Goal: Information Seeking & Learning: Learn about a topic

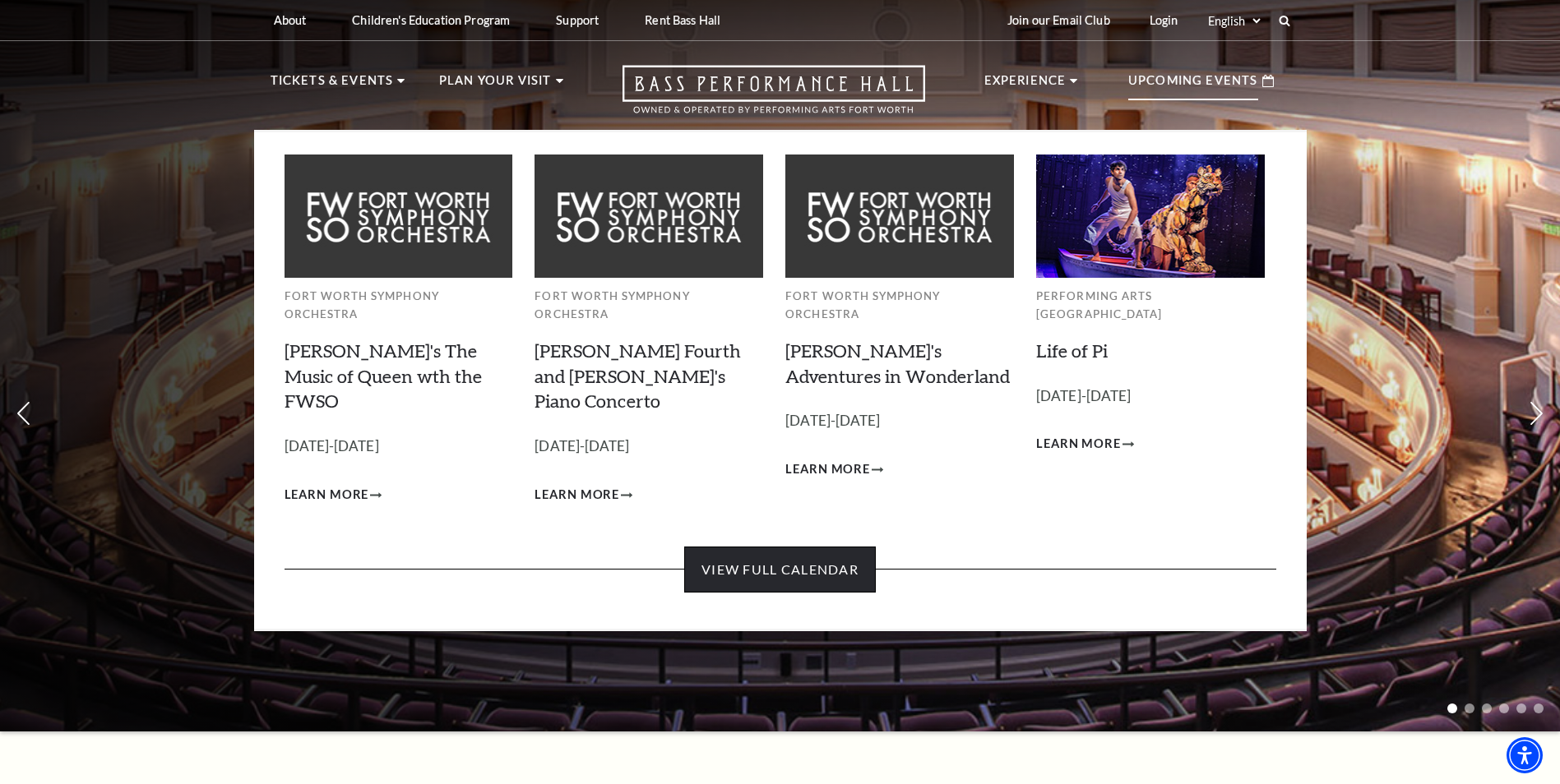
click at [788, 546] on link "View Full Calendar" at bounding box center [780, 569] width 192 height 46
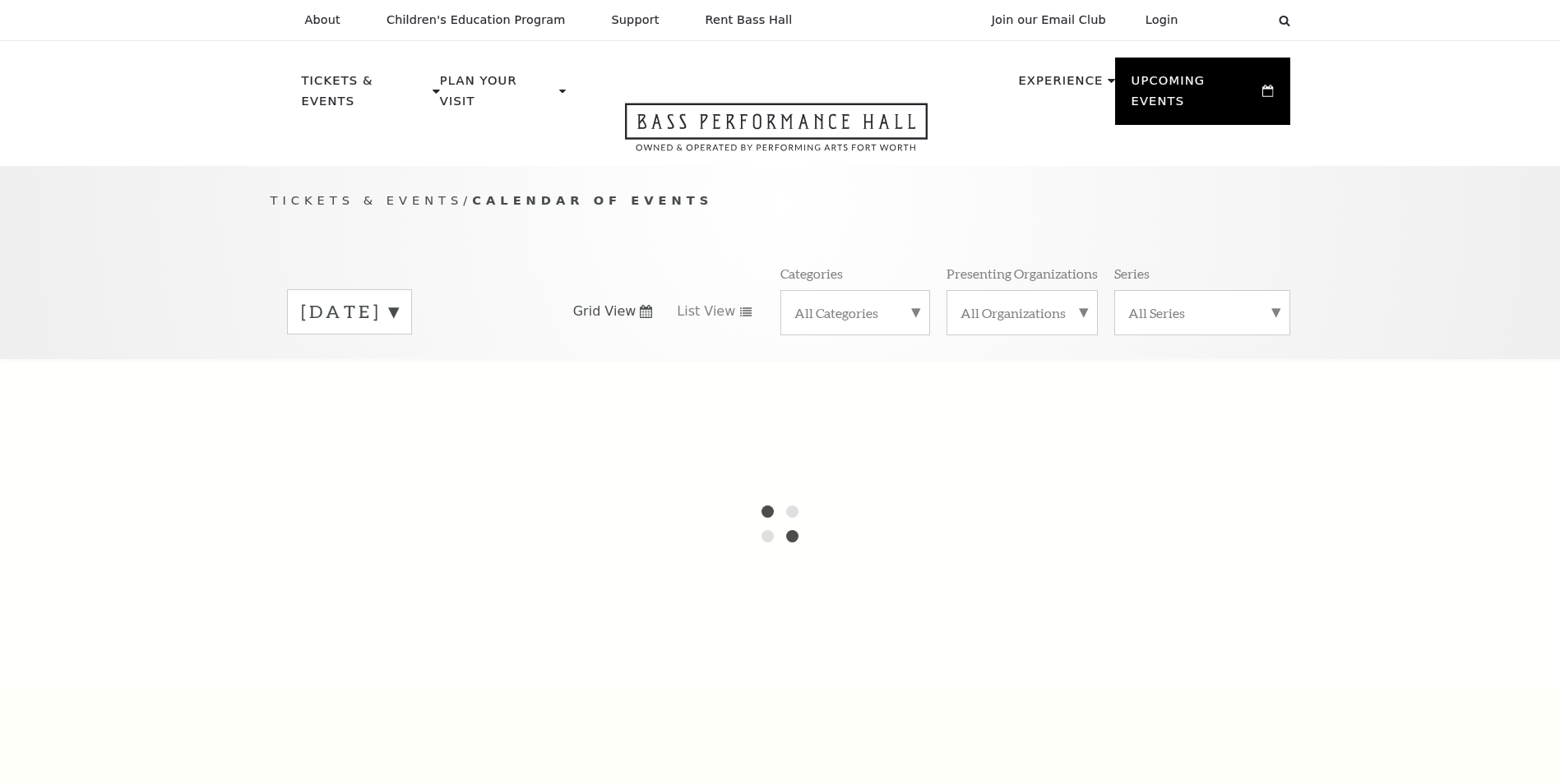
click at [770, 529] on div at bounding box center [780, 524] width 1560 height 329
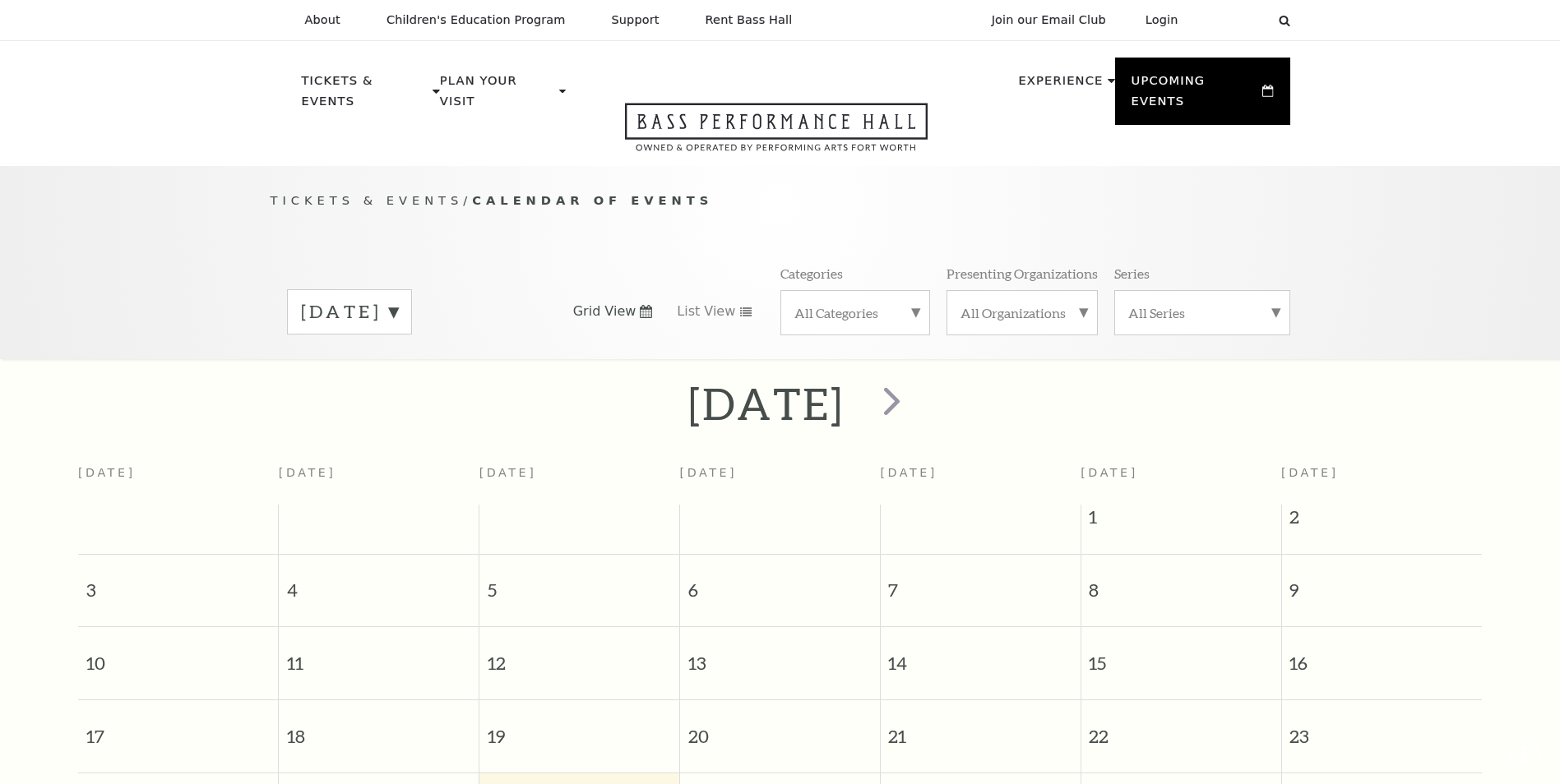
scroll to position [145, 0]
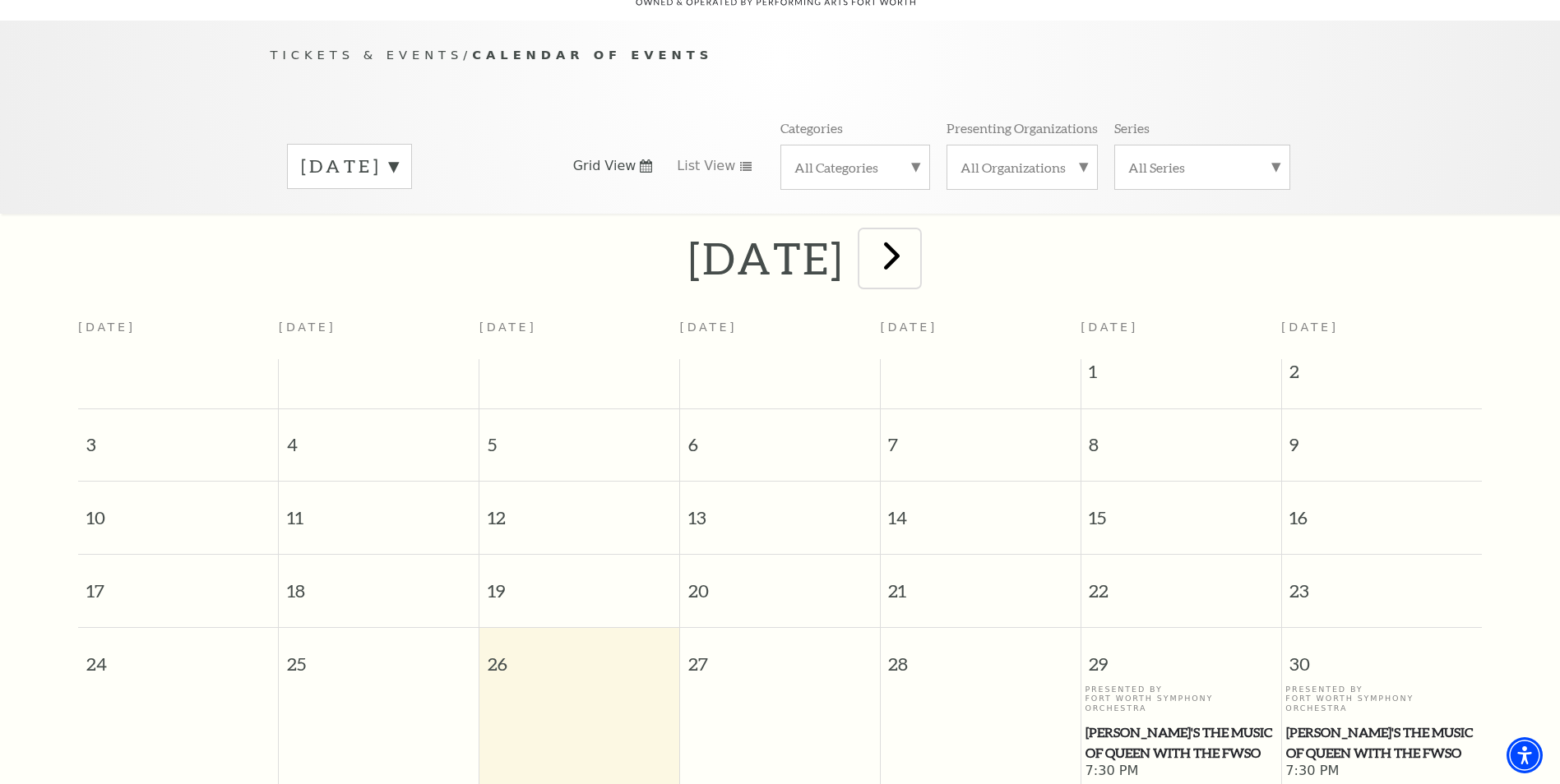
click at [915, 240] on span "next" at bounding box center [892, 256] width 47 height 47
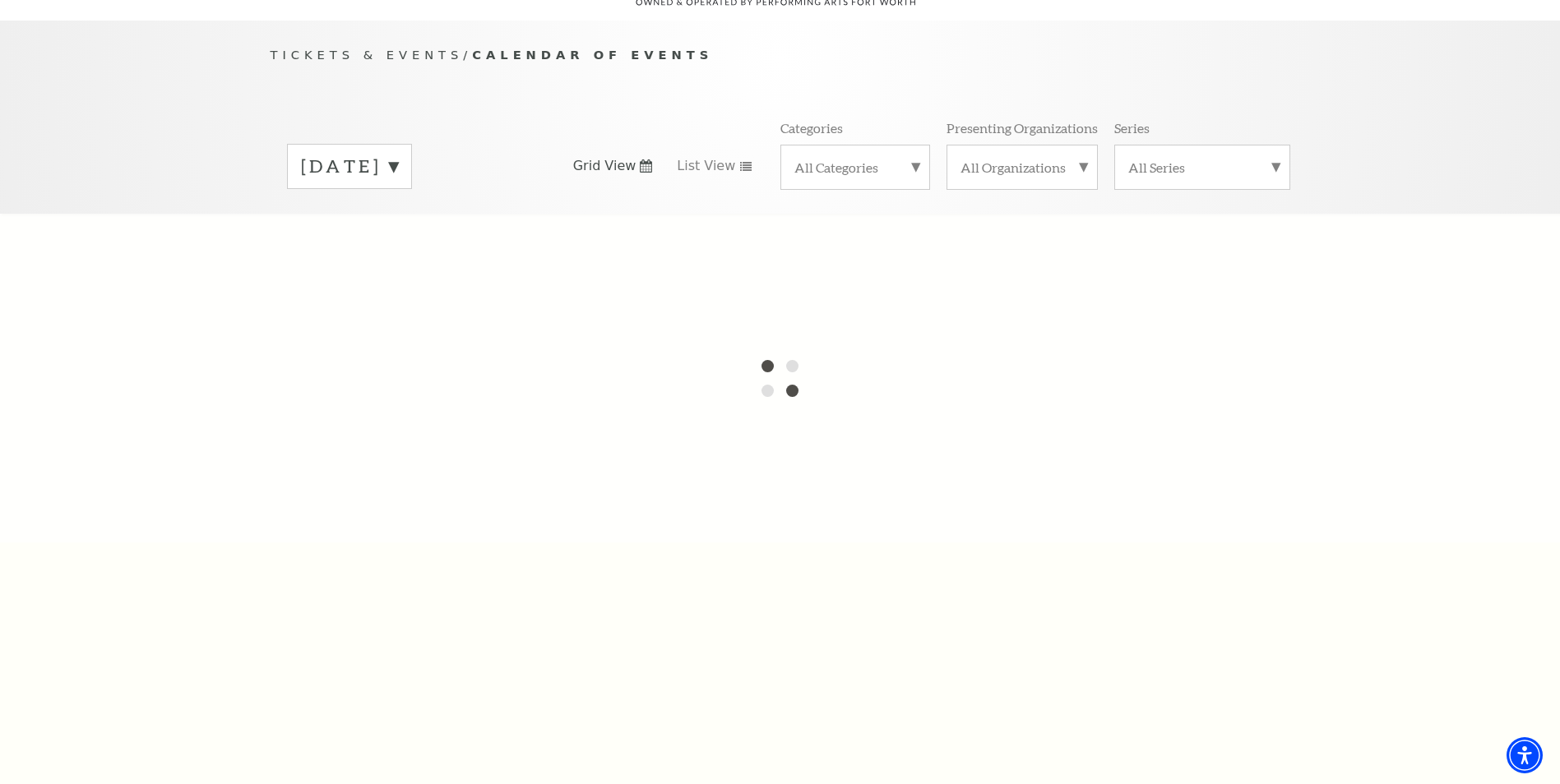
click at [955, 240] on div at bounding box center [780, 378] width 1560 height 329
click at [398, 154] on label "[DATE]" at bounding box center [349, 166] width 97 height 25
click at [362, 360] on div at bounding box center [780, 378] width 1560 height 329
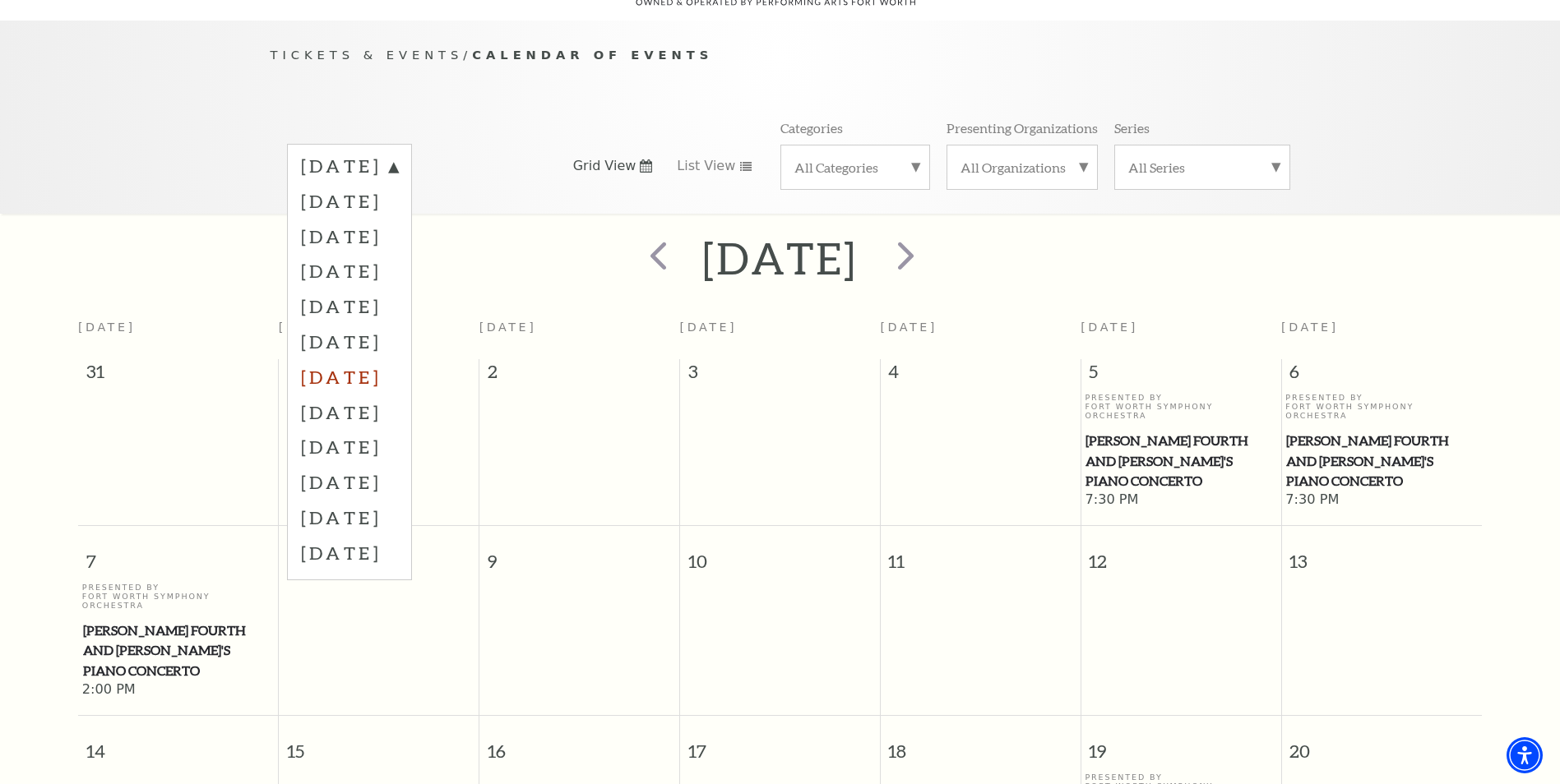
click at [342, 359] on label "[DATE]" at bounding box center [349, 376] width 97 height 35
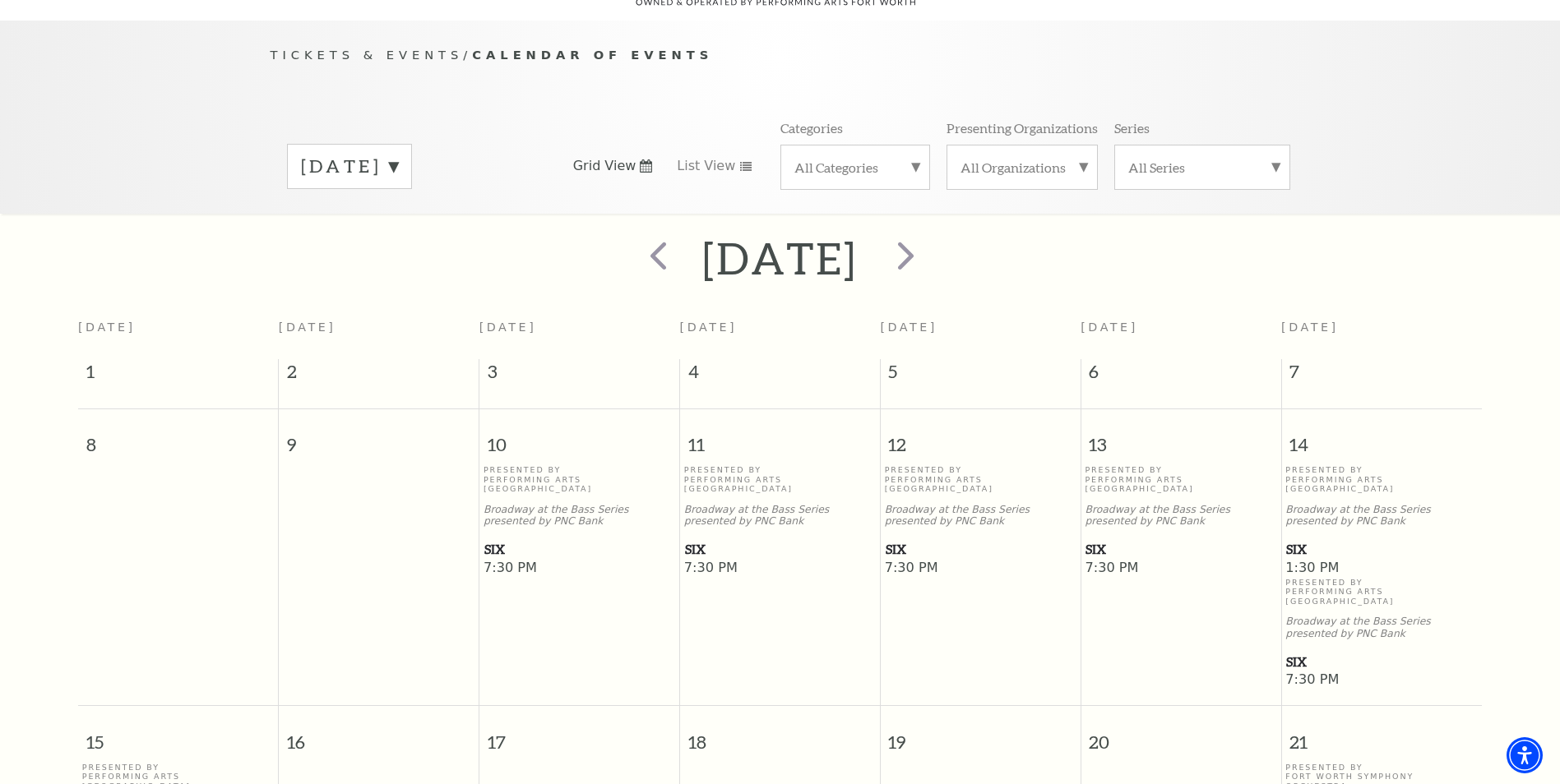
click at [1097, 540] on span "SIX" at bounding box center [1180, 550] width 190 height 21
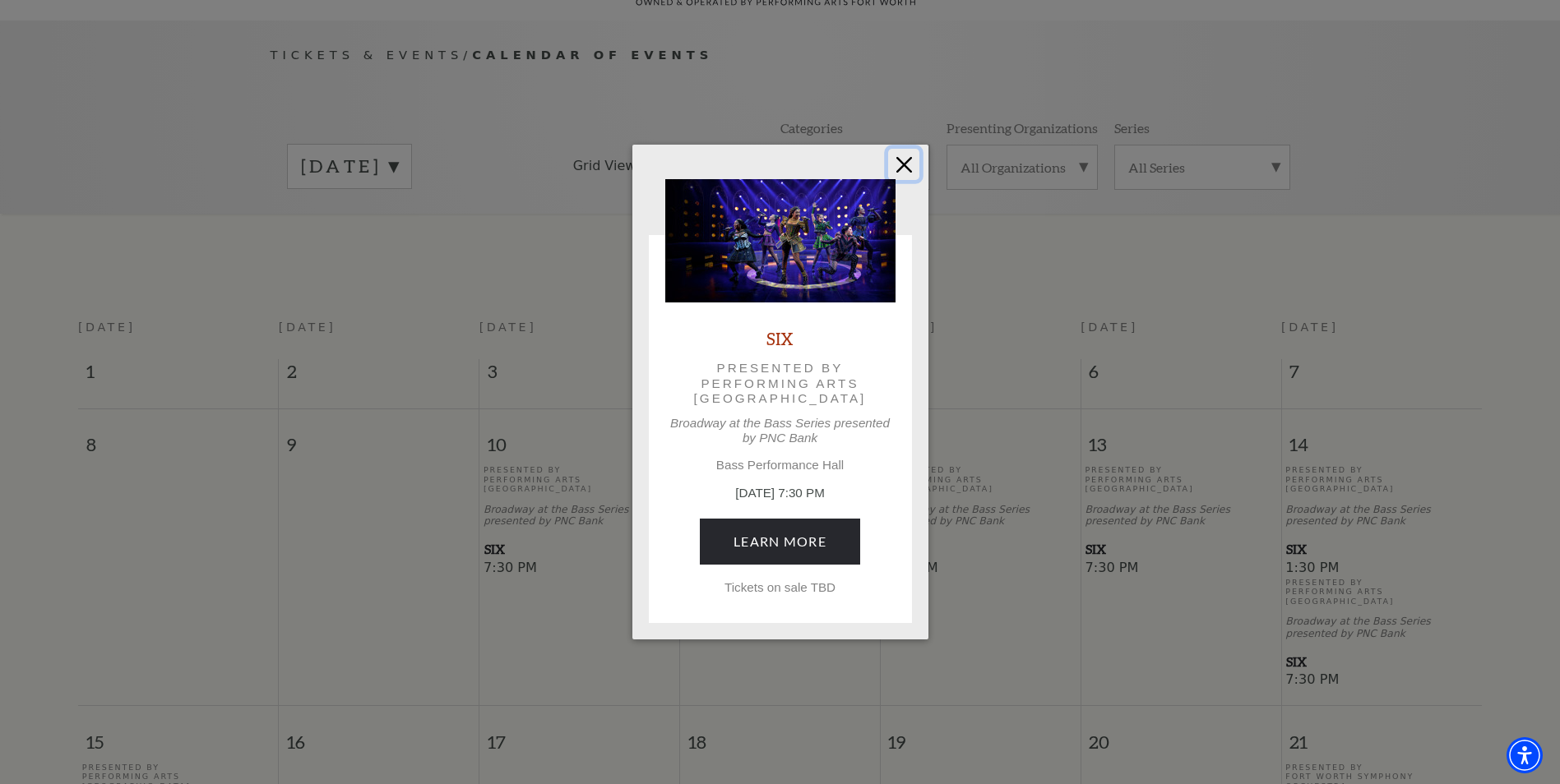
click at [911, 164] on button "Close" at bounding box center [903, 164] width 31 height 31
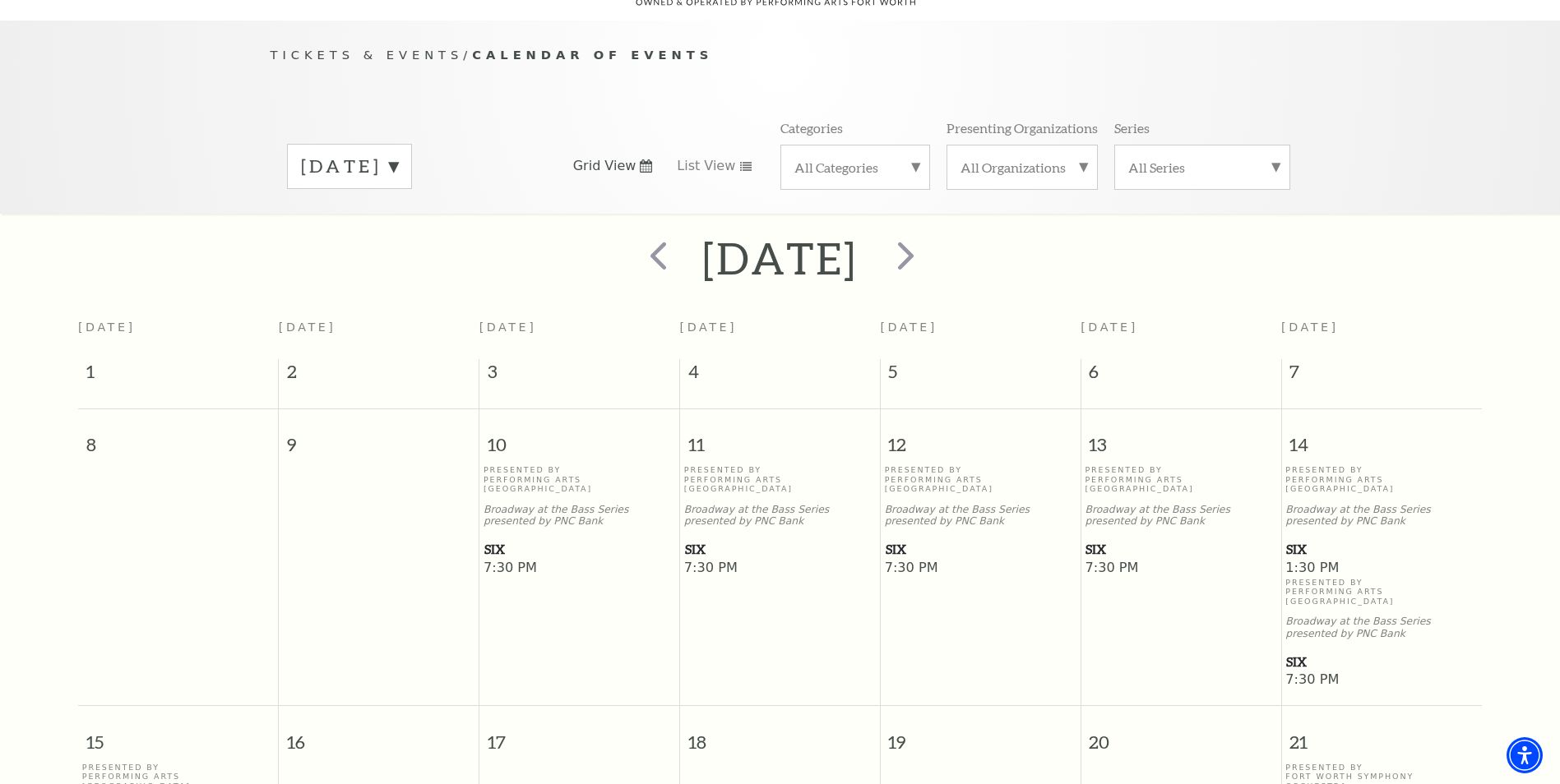
click at [1296, 652] on span "SIX" at bounding box center [1382, 662] width 191 height 21
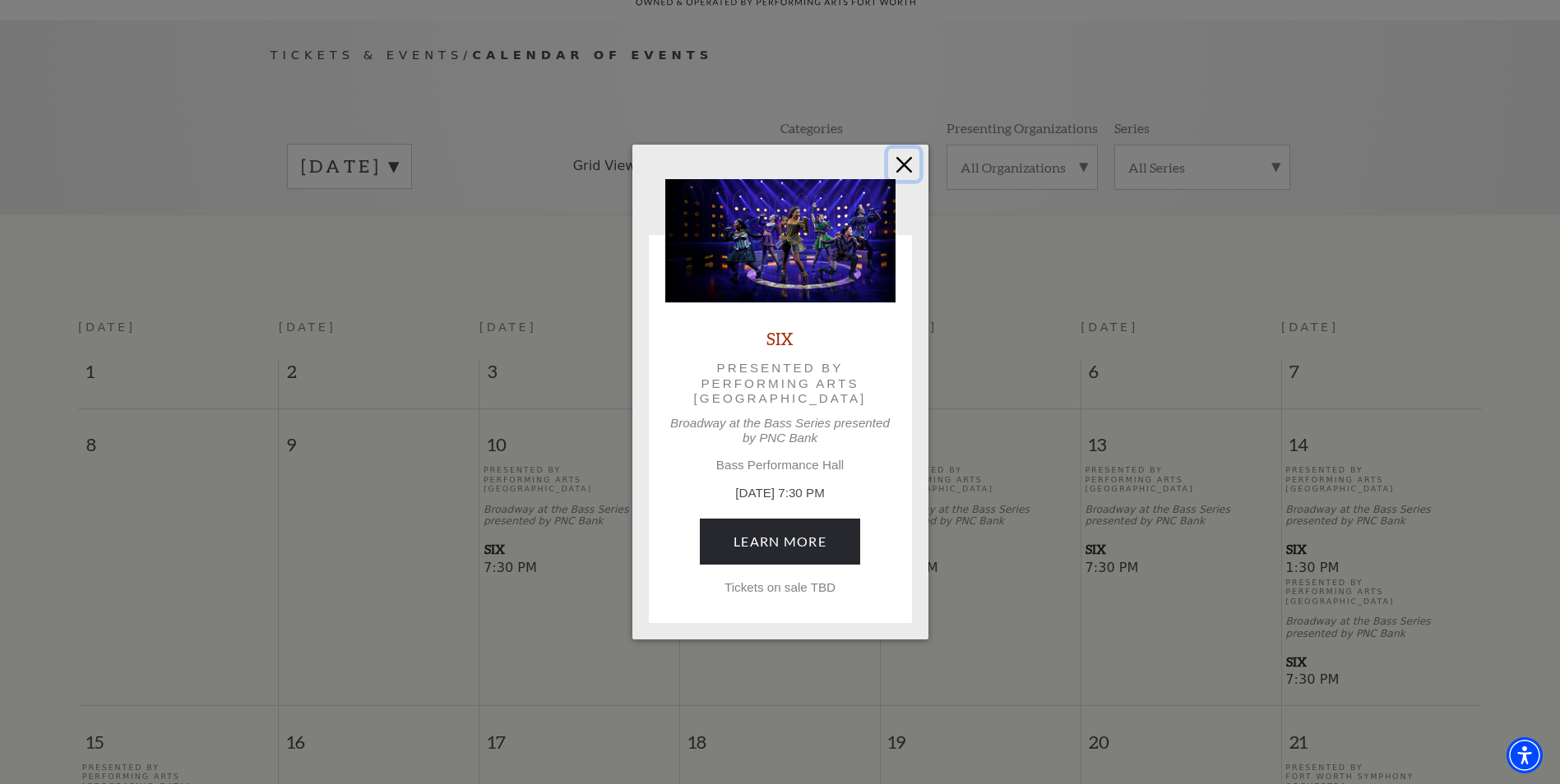
click at [908, 164] on button "Close" at bounding box center [903, 164] width 31 height 31
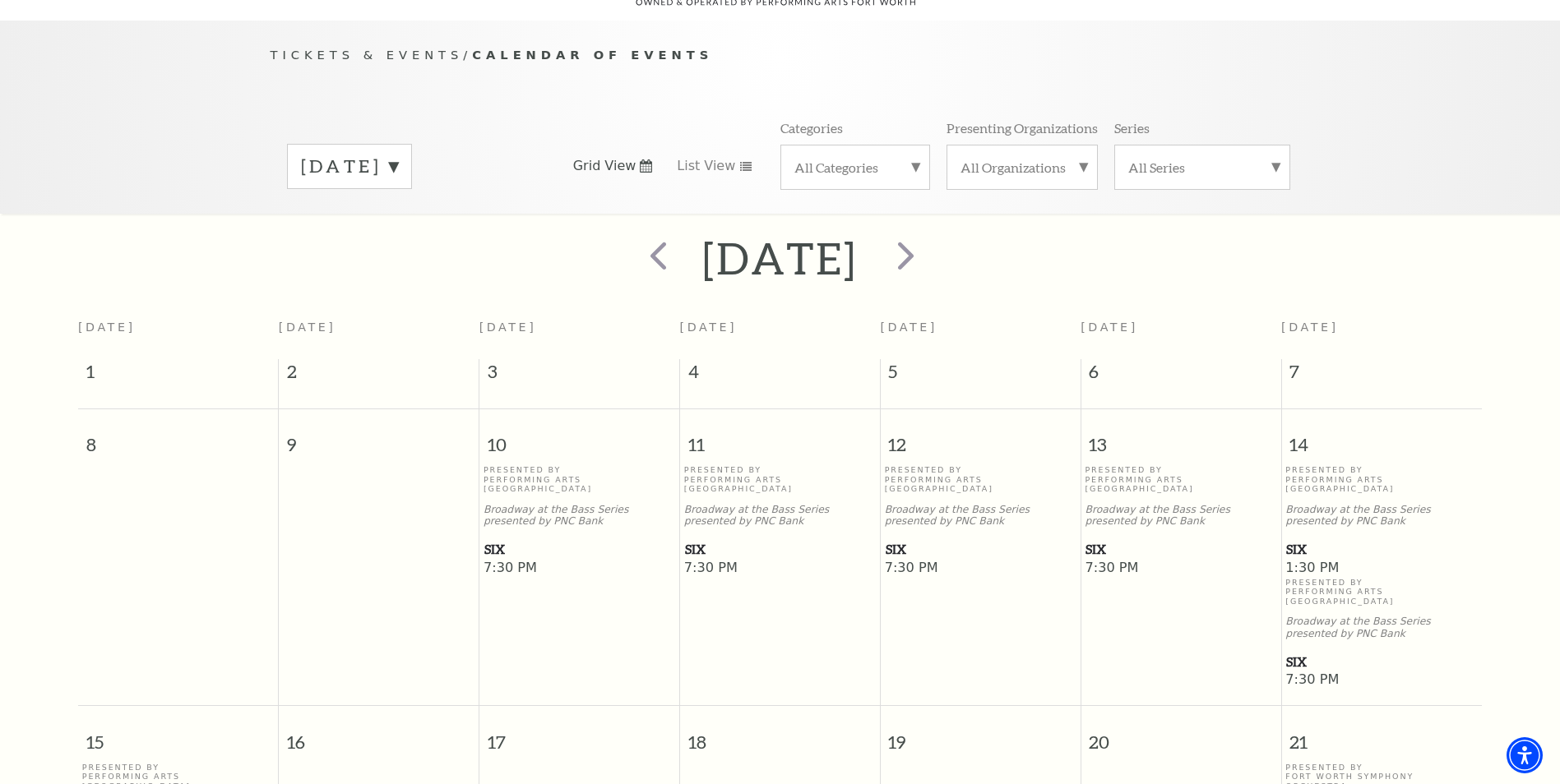
click at [494, 540] on span "SIX" at bounding box center [579, 550] width 190 height 21
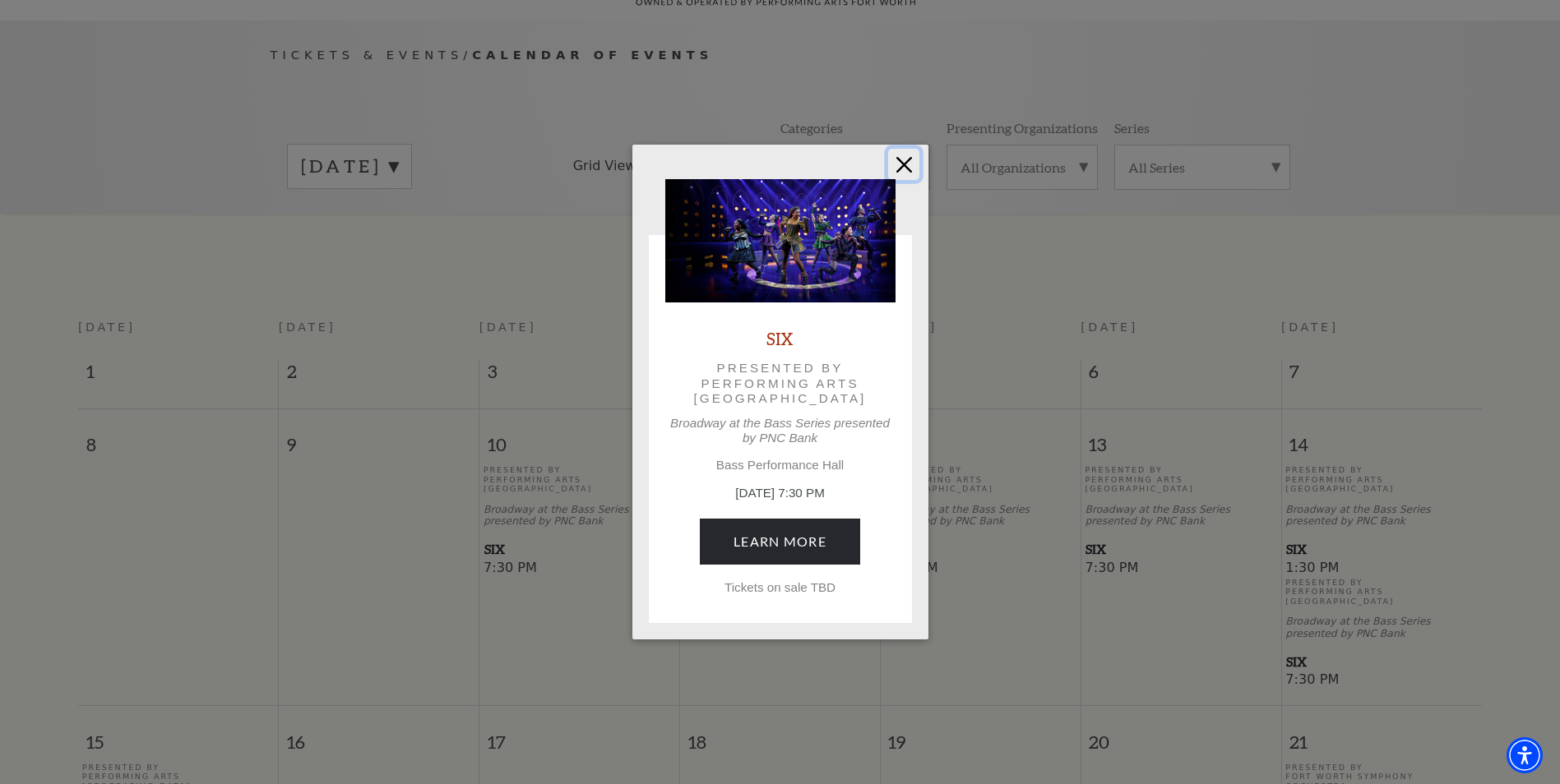
click at [905, 158] on button "Close" at bounding box center [903, 164] width 31 height 31
